Goal: Book appointment/travel/reservation

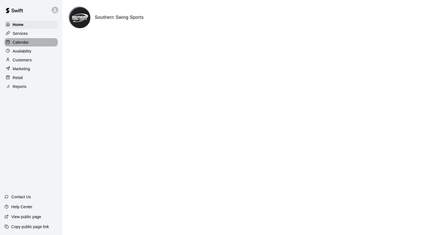
click at [40, 43] on div "Calendar" at bounding box center [30, 42] width 53 height 8
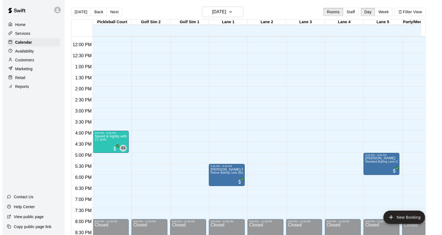
scroll to position [250, 0]
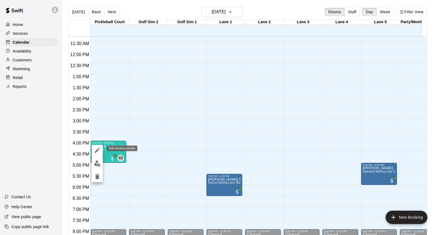
click at [97, 151] on icon "edit" at bounding box center [97, 150] width 7 height 7
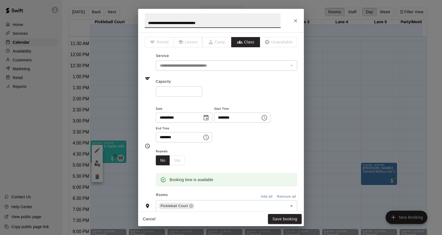
click at [168, 116] on input "**********" at bounding box center [177, 117] width 43 height 10
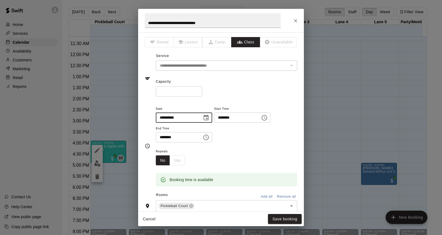
click at [209, 115] on icon "Choose date, selected date is Sep 15, 2025" at bounding box center [206, 118] width 5 height 6
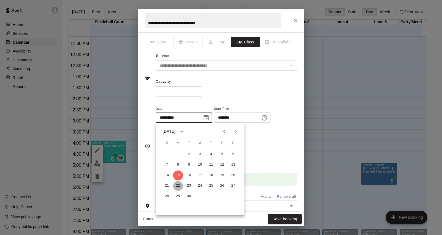
click at [179, 187] on button "22" at bounding box center [178, 186] width 10 height 10
type input "**********"
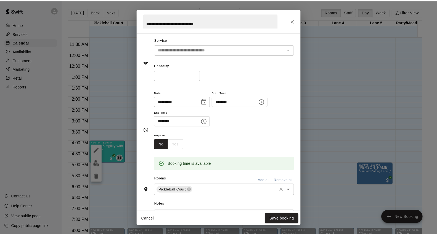
scroll to position [0, 0]
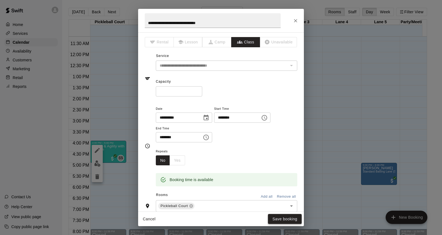
click at [276, 219] on button "Save booking" at bounding box center [285, 219] width 34 height 10
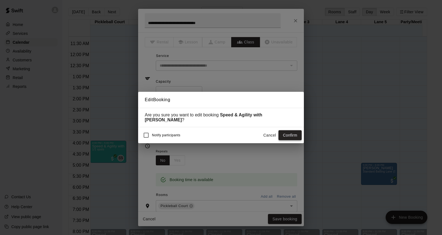
click at [298, 136] on button "Confirm" at bounding box center [290, 135] width 23 height 10
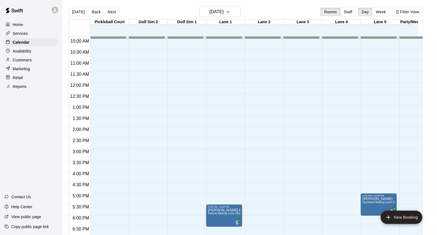
scroll to position [250, 0]
